Goal: Task Accomplishment & Management: Manage account settings

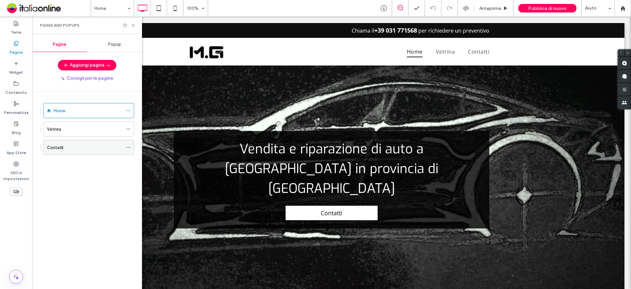
click at [83, 149] on div "Contatti" at bounding box center [85, 147] width 76 height 7
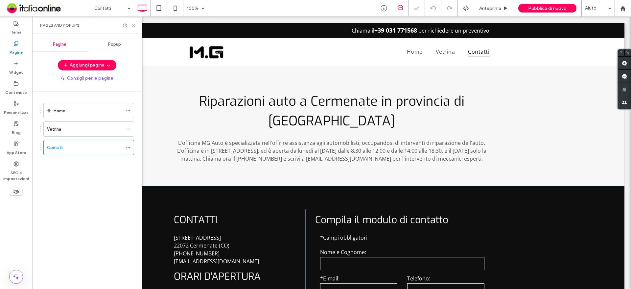
scroll to position [131, 0]
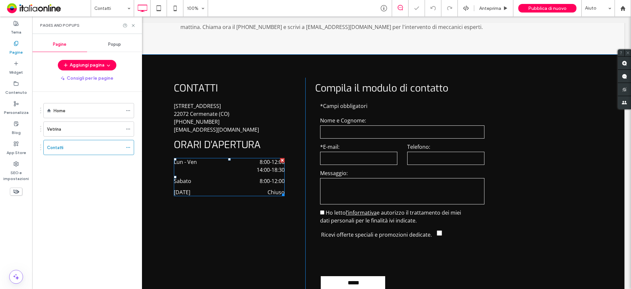
click at [261, 165] on time "8:00" at bounding box center [265, 161] width 10 height 7
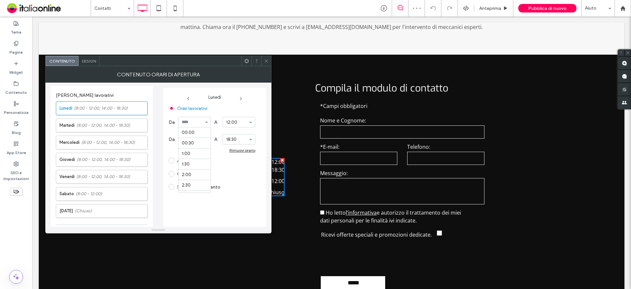
scroll to position [168, 0]
click at [241, 98] on icon at bounding box center [240, 98] width 5 height 5
click at [241, 98] on icon at bounding box center [241, 98] width 5 height 5
click at [241, 98] on icon at bounding box center [242, 98] width 5 height 5
click at [241, 98] on icon at bounding box center [241, 98] width 5 height 5
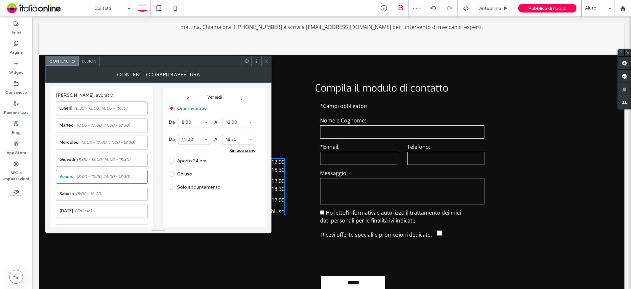
click at [241, 98] on icon at bounding box center [241, 98] width 5 height 5
click at [195, 178] on label "Solo appuntamento" at bounding box center [198, 176] width 43 height 6
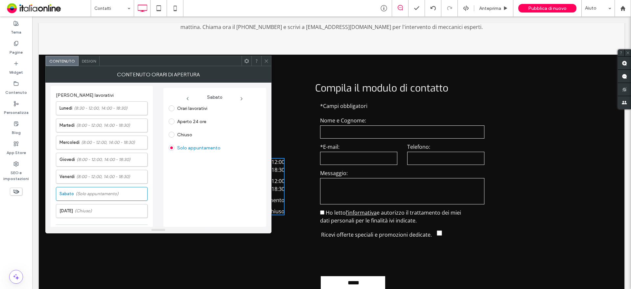
click at [266, 62] on icon at bounding box center [266, 61] width 5 height 5
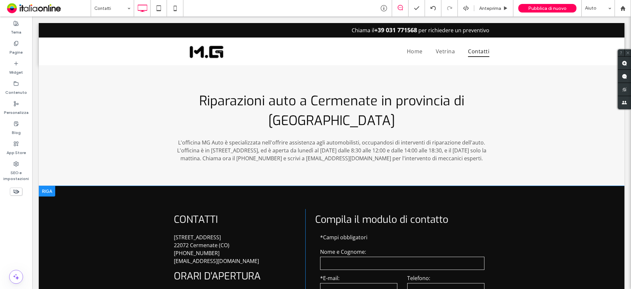
scroll to position [0, 0]
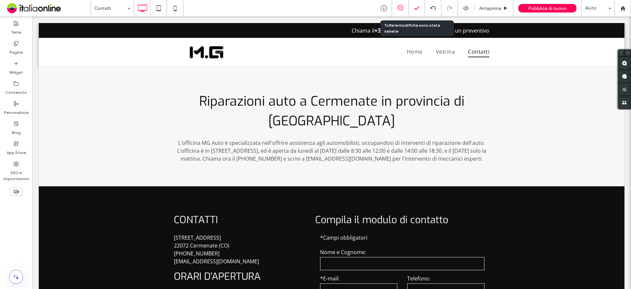
click at [417, 9] on icon at bounding box center [416, 8] width 7 height 7
drag, startPoint x: 20, startPoint y: 57, endPoint x: 26, endPoint y: 56, distance: 6.3
click at [20, 57] on div "Pagine" at bounding box center [16, 48] width 32 height 20
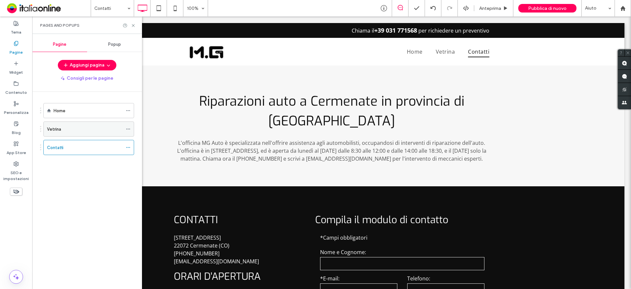
click at [93, 130] on div "Vetrina" at bounding box center [85, 129] width 76 height 7
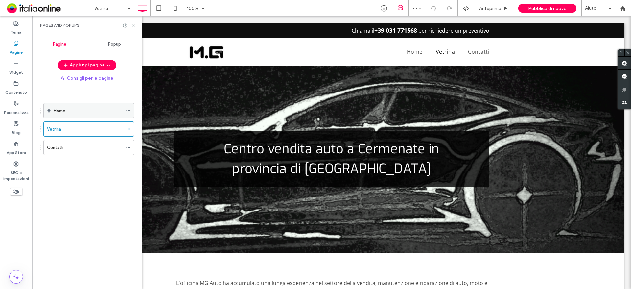
click at [77, 108] on div "Home" at bounding box center [88, 110] width 69 height 7
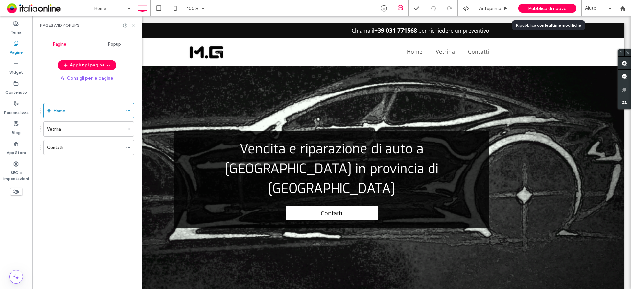
click at [535, 9] on span "Pubblica di nuovo" at bounding box center [547, 9] width 38 height 6
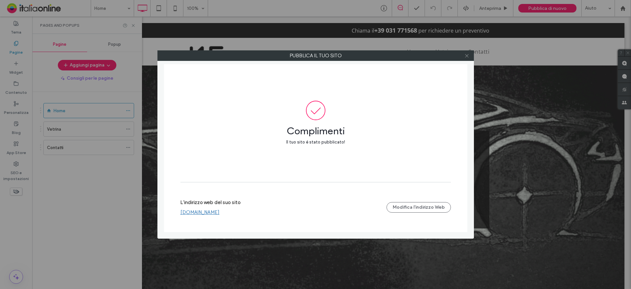
click at [468, 56] on icon at bounding box center [466, 55] width 5 height 5
